Goal: Transaction & Acquisition: Download file/media

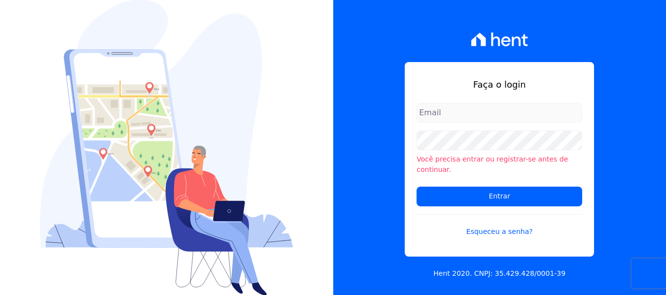
type input "[PERSON_NAME][EMAIL_ADDRESS][DOMAIN_NAME]"
drag, startPoint x: 430, startPoint y: 125, endPoint x: 431, endPoint y: 133, distance: 7.9
click at [430, 123] on input "[PERSON_NAME][EMAIL_ADDRESS][DOMAIN_NAME]" at bounding box center [500, 113] width 166 height 20
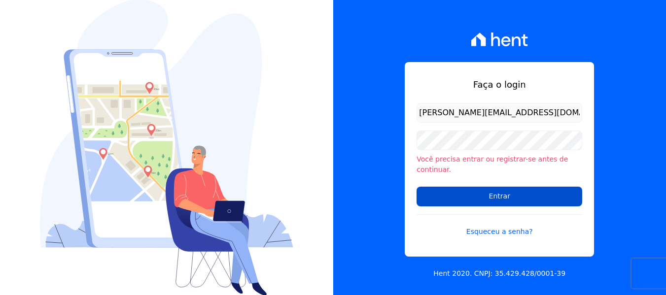
click at [434, 198] on input "Entrar" at bounding box center [500, 197] width 166 height 20
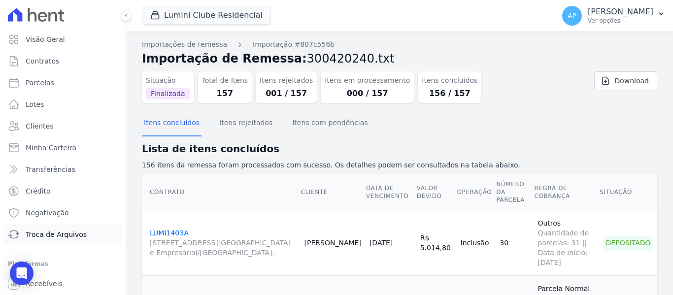
click at [81, 238] on span "Troca de Arquivos" at bounding box center [56, 235] width 61 height 10
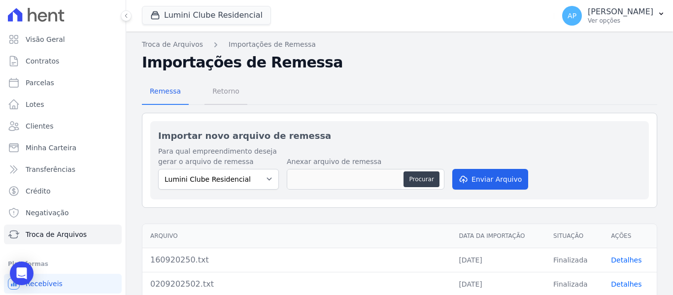
click at [228, 98] on span "Retorno" at bounding box center [226, 91] width 39 height 20
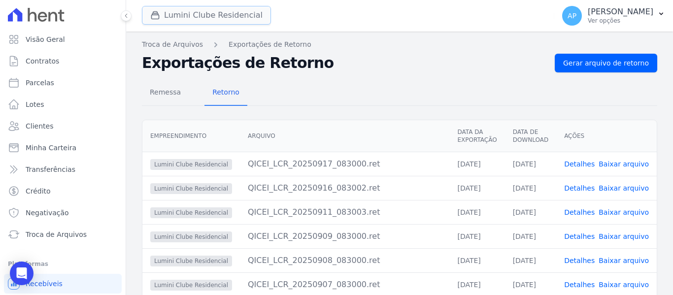
click at [233, 14] on button "Lumini Clube Residencial" at bounding box center [206, 15] width 129 height 19
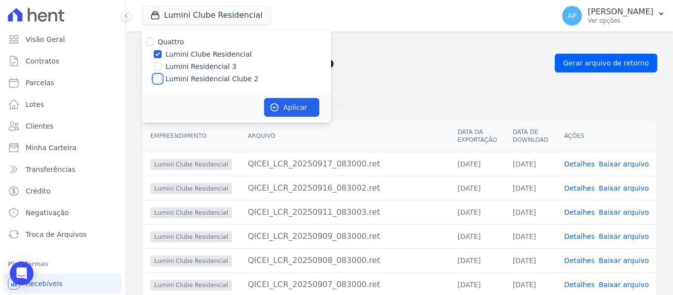
click at [156, 77] on input "Lumini Residencial Clube 2" at bounding box center [158, 79] width 8 height 8
checkbox input "true"
click at [154, 49] on div at bounding box center [158, 54] width 8 height 10
click at [158, 51] on input "Lumini Clube Residencial" at bounding box center [158, 54] width 8 height 8
checkbox input "false"
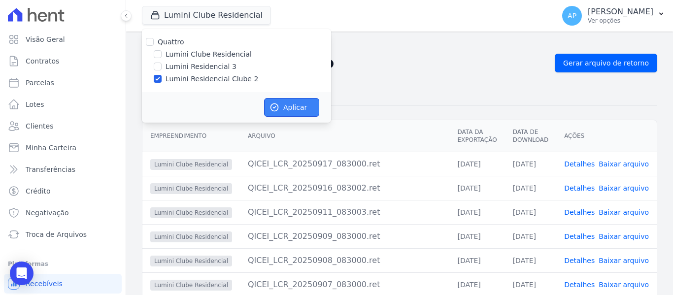
click at [294, 103] on button "Aplicar" at bounding box center [291, 107] width 55 height 19
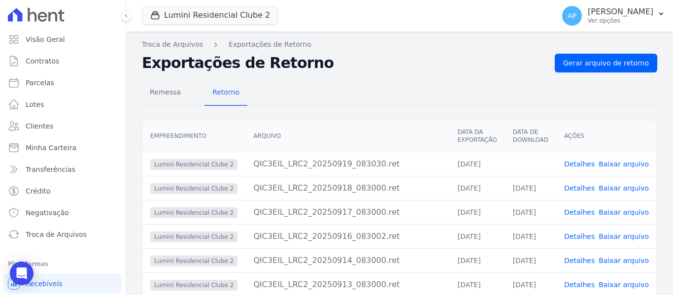
click at [616, 166] on link "Baixar arquivo" at bounding box center [624, 164] width 50 height 8
